Goal: Information Seeking & Learning: Learn about a topic

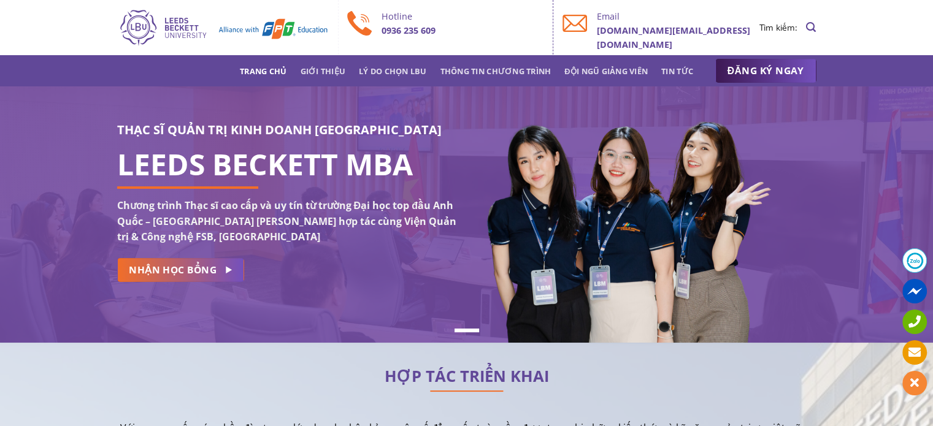
click at [164, 37] on img at bounding box center [223, 27] width 212 height 39
click at [494, 74] on link "Thông tin chương trình" at bounding box center [495, 71] width 111 height 22
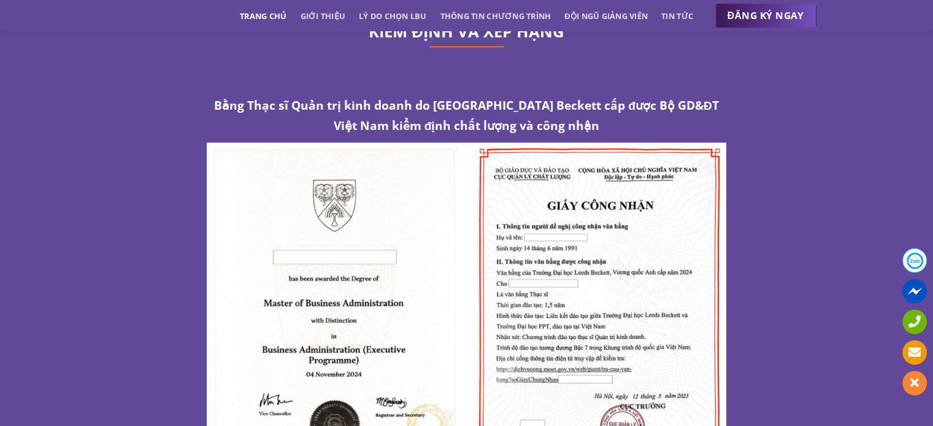
scroll to position [6442, 0]
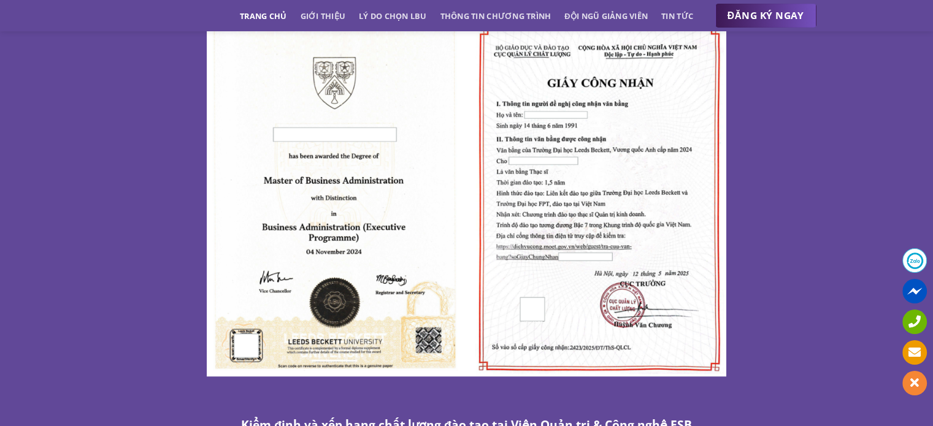
click at [620, 160] on img at bounding box center [467, 198] width 520 height 357
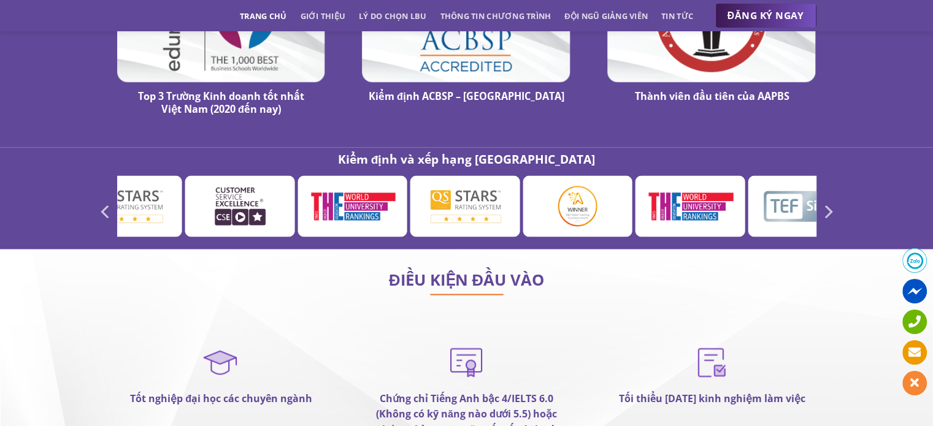
scroll to position [6974, 0]
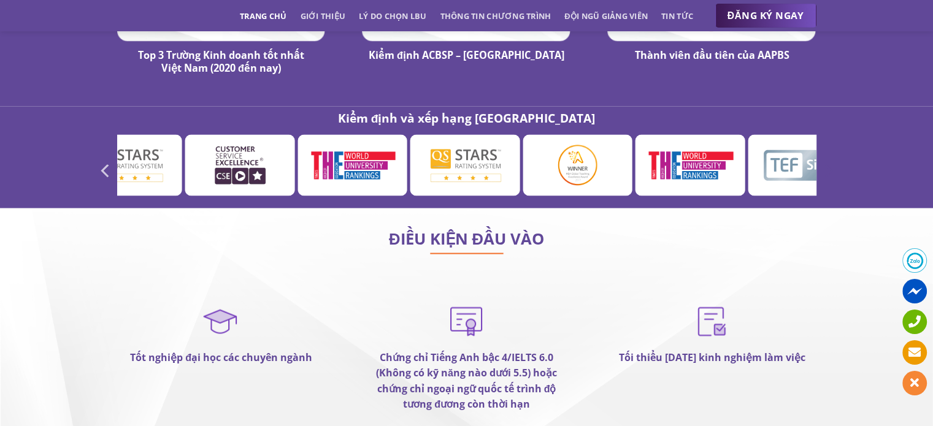
click at [827, 159] on icon "Next" at bounding box center [827, 170] width 22 height 22
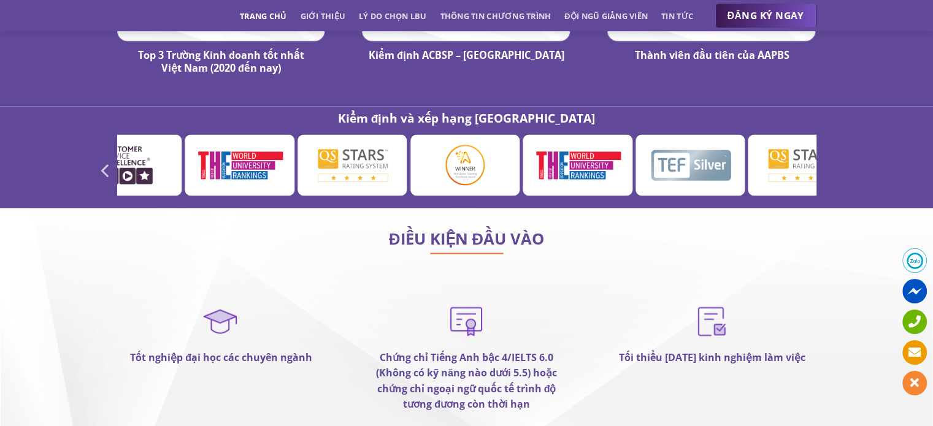
click at [827, 159] on icon "Next" at bounding box center [827, 170] width 22 height 22
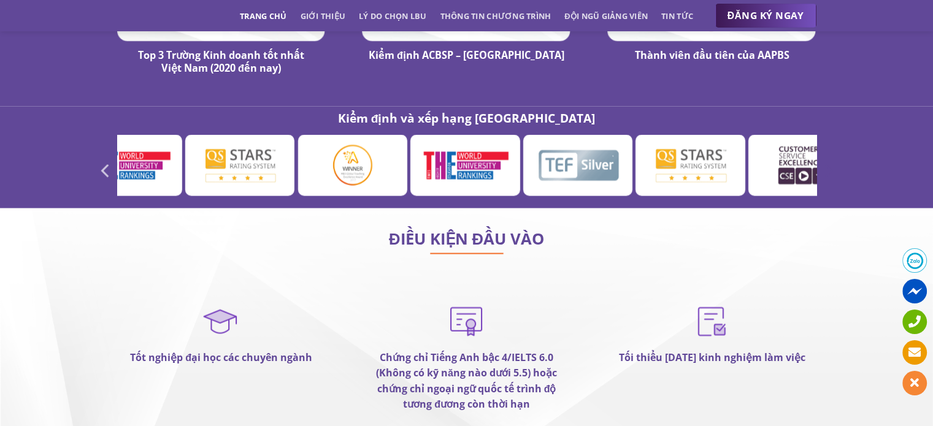
click at [827, 159] on icon "Next" at bounding box center [827, 170] width 22 height 22
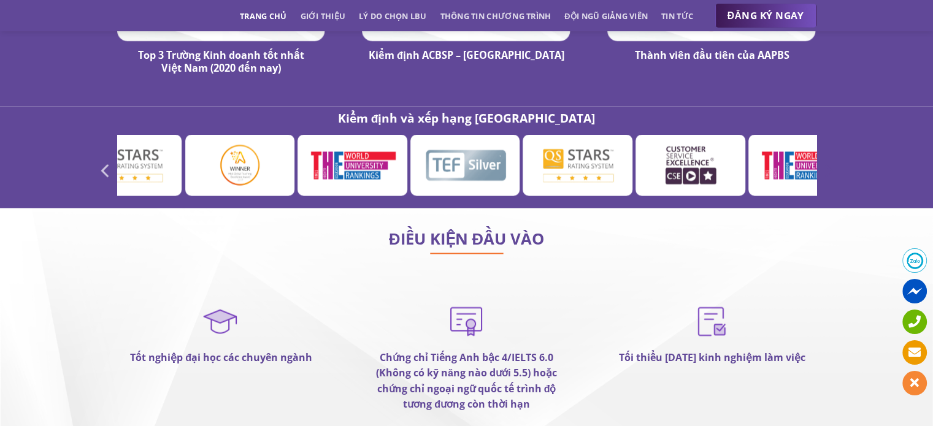
click at [827, 159] on icon "Next" at bounding box center [827, 170] width 22 height 22
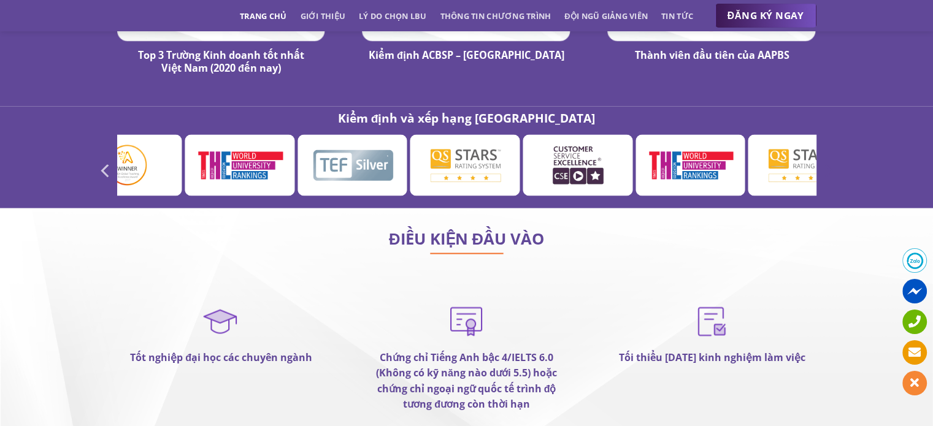
click at [827, 159] on icon "Next" at bounding box center [827, 170] width 22 height 22
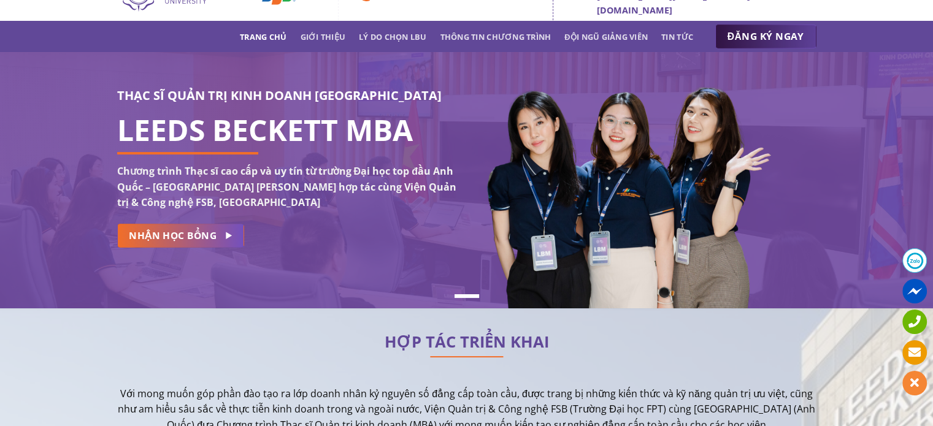
scroll to position [0, 0]
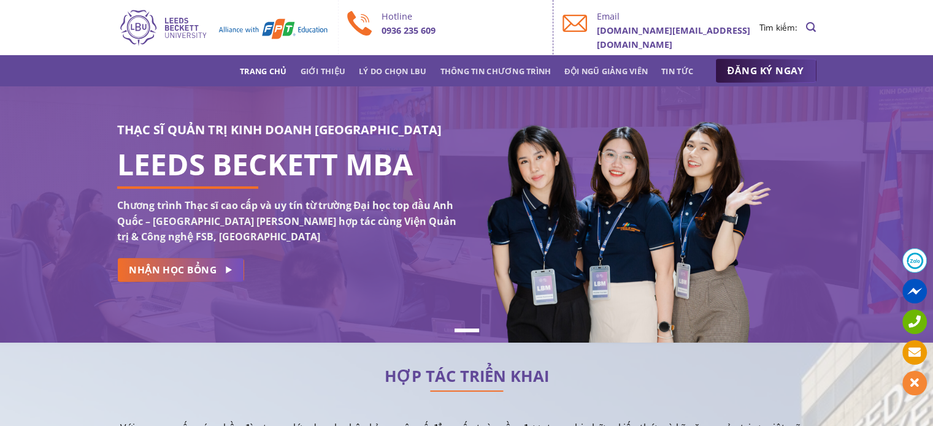
drag, startPoint x: 830, startPoint y: 359, endPoint x: 811, endPoint y: 64, distance: 295.6
click at [387, 69] on link "Lý do chọn LBU" at bounding box center [393, 71] width 68 height 22
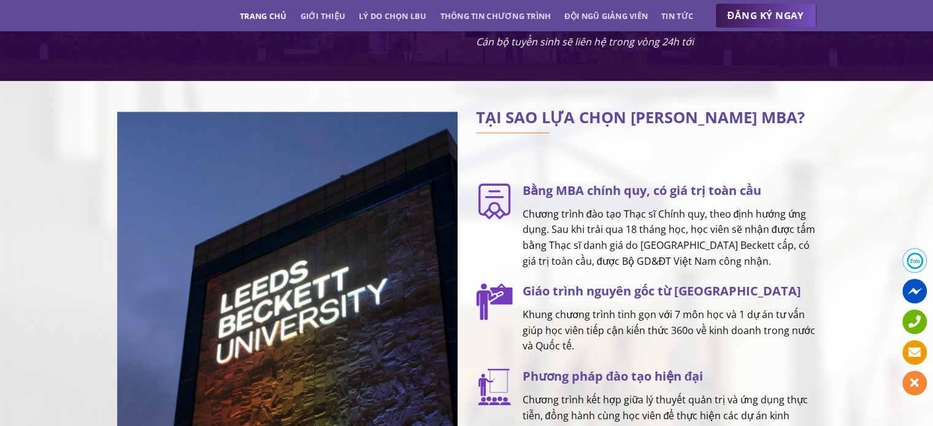
scroll to position [1537, 0]
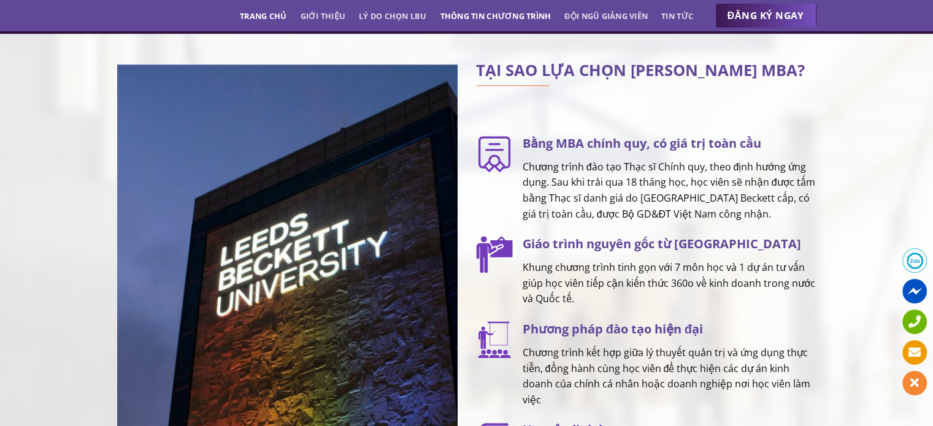
click at [461, 19] on link "Thông tin chương trình" at bounding box center [495, 16] width 111 height 22
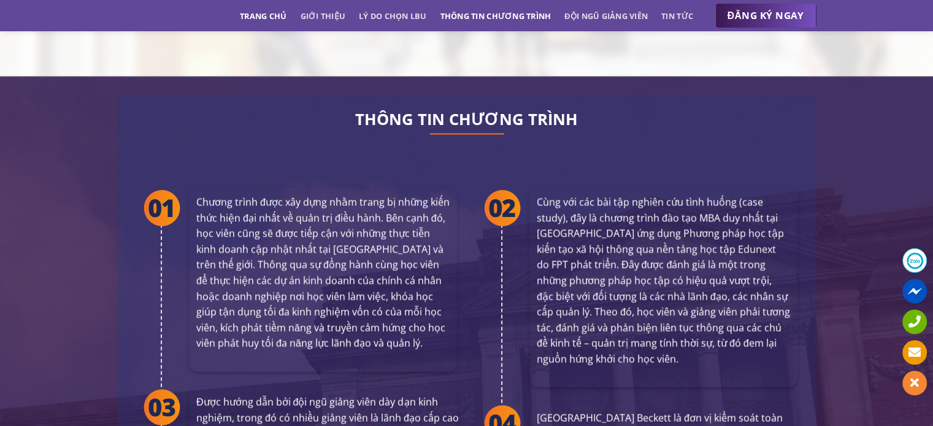
scroll to position [2232, 0]
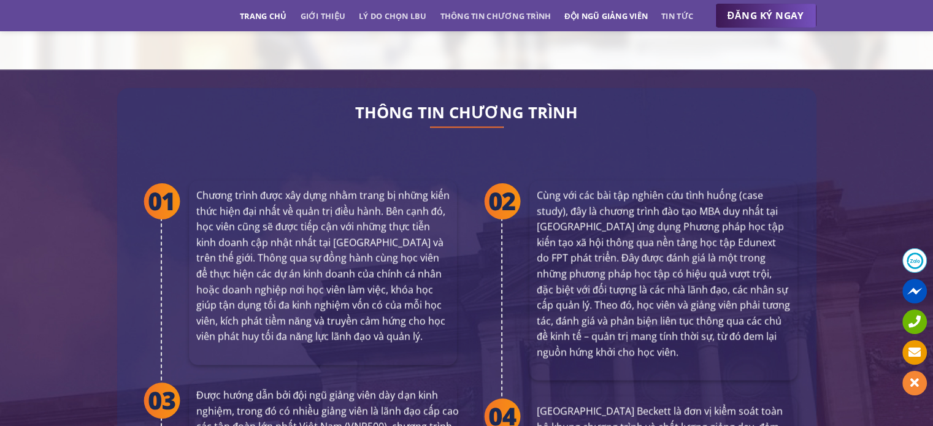
click at [597, 13] on link "Đội ngũ giảng viên" at bounding box center [605, 16] width 83 height 22
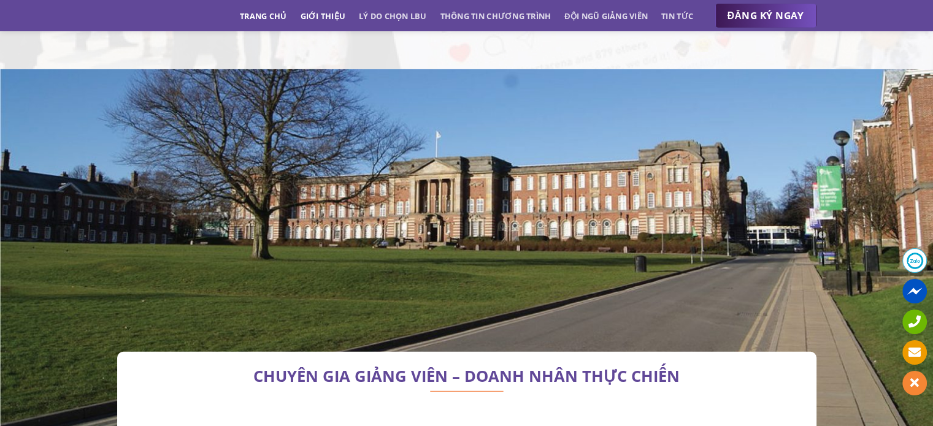
click at [331, 17] on link "Giới thiệu" at bounding box center [322, 16] width 45 height 22
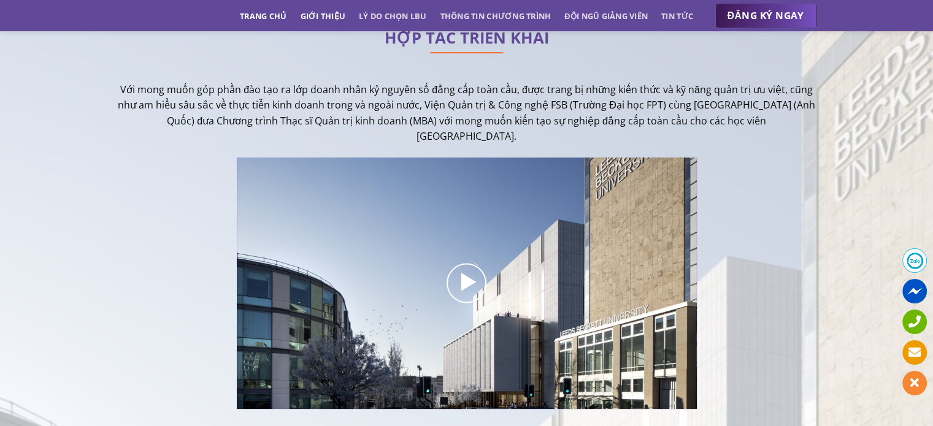
scroll to position [299, 0]
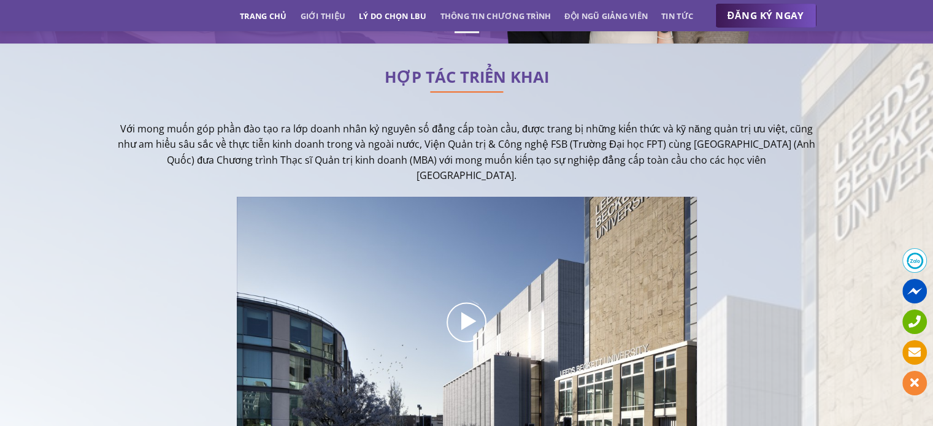
click at [380, 11] on link "Lý do chọn LBU" at bounding box center [393, 16] width 68 height 22
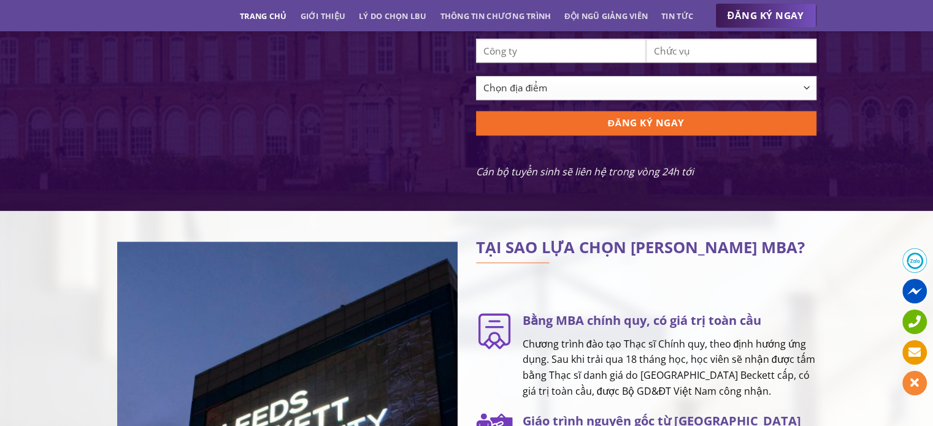
scroll to position [0, 0]
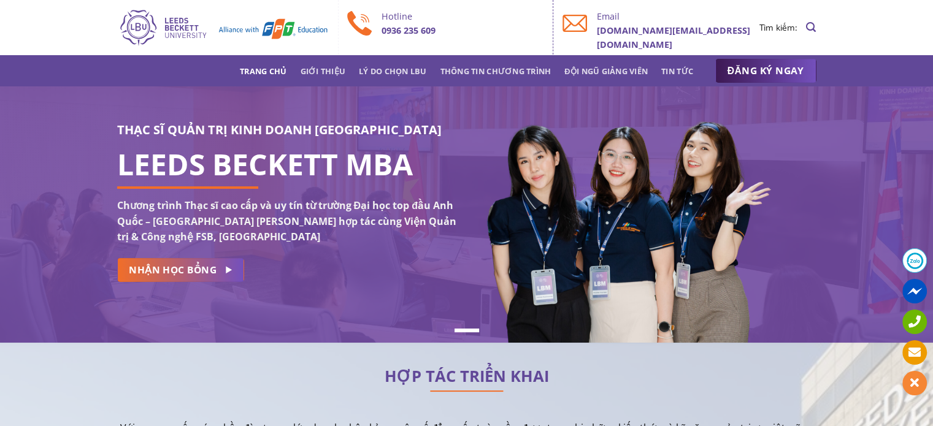
drag, startPoint x: 657, startPoint y: 333, endPoint x: 605, endPoint y: -18, distance: 355.2
